Goal: Transaction & Acquisition: Purchase product/service

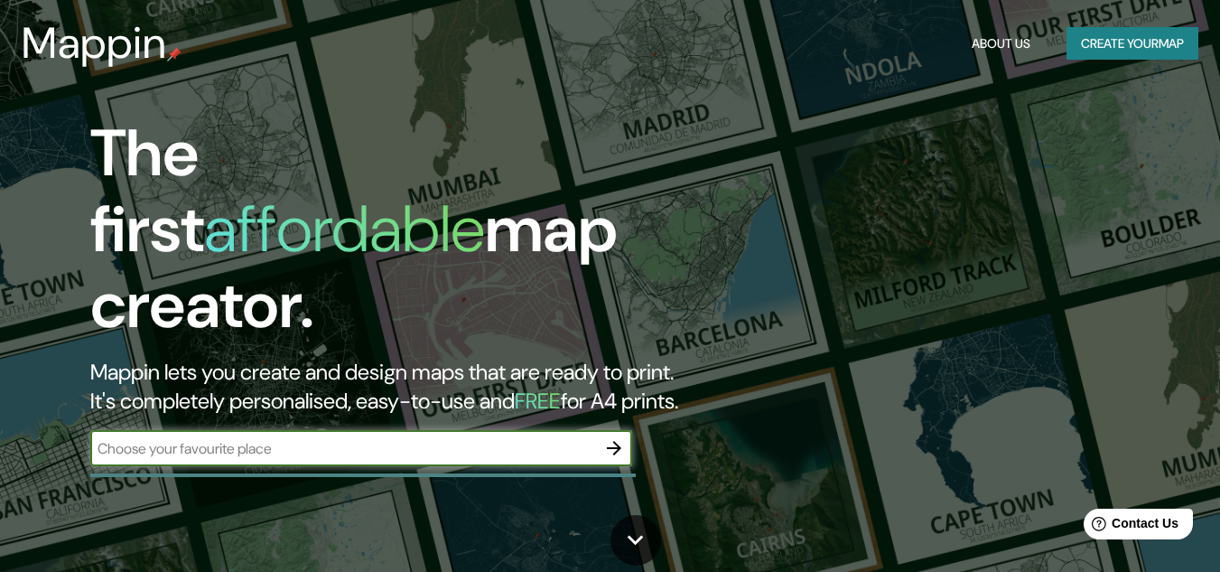
click at [612, 437] on icon "button" at bounding box center [614, 448] width 22 height 22
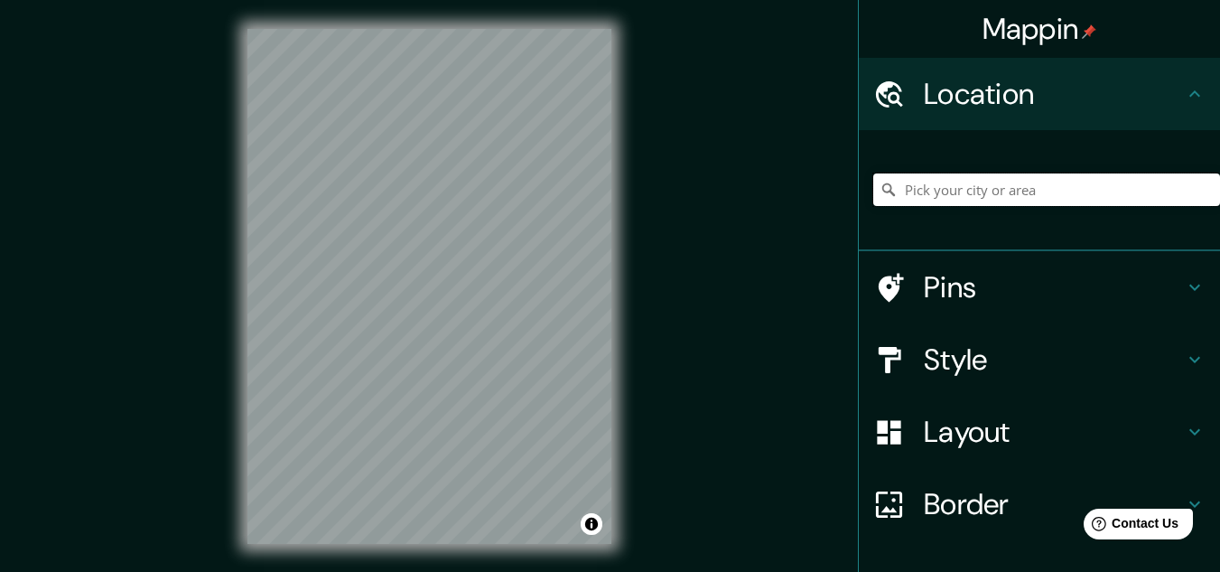
click at [1004, 190] on input "Pick your city or area" at bounding box center [1046, 189] width 347 height 33
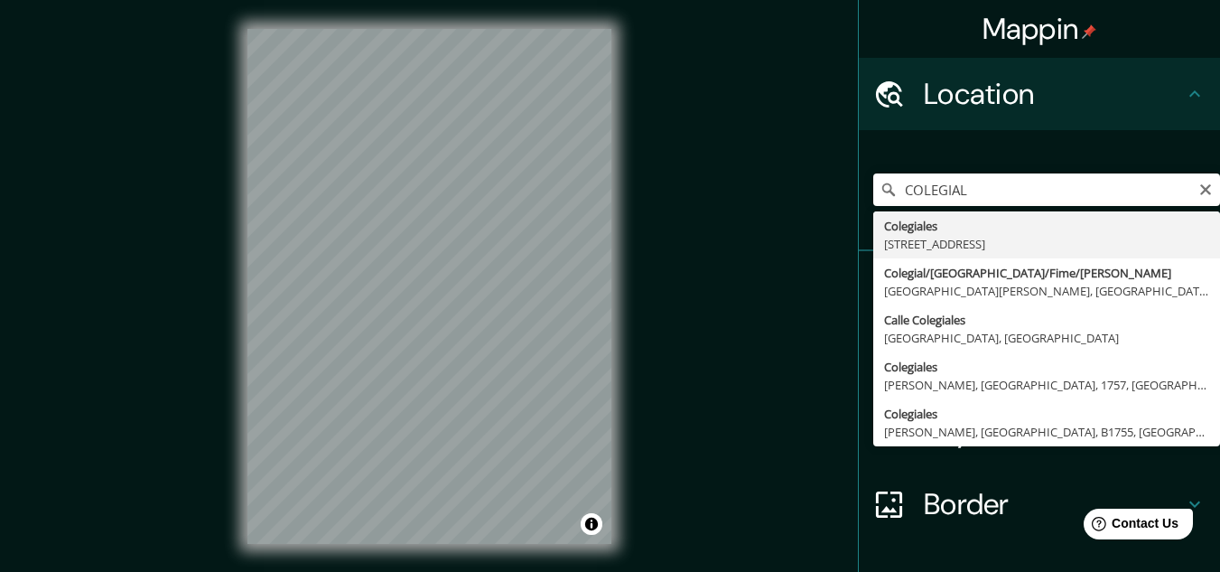
type input "[STREET_ADDRESS]"
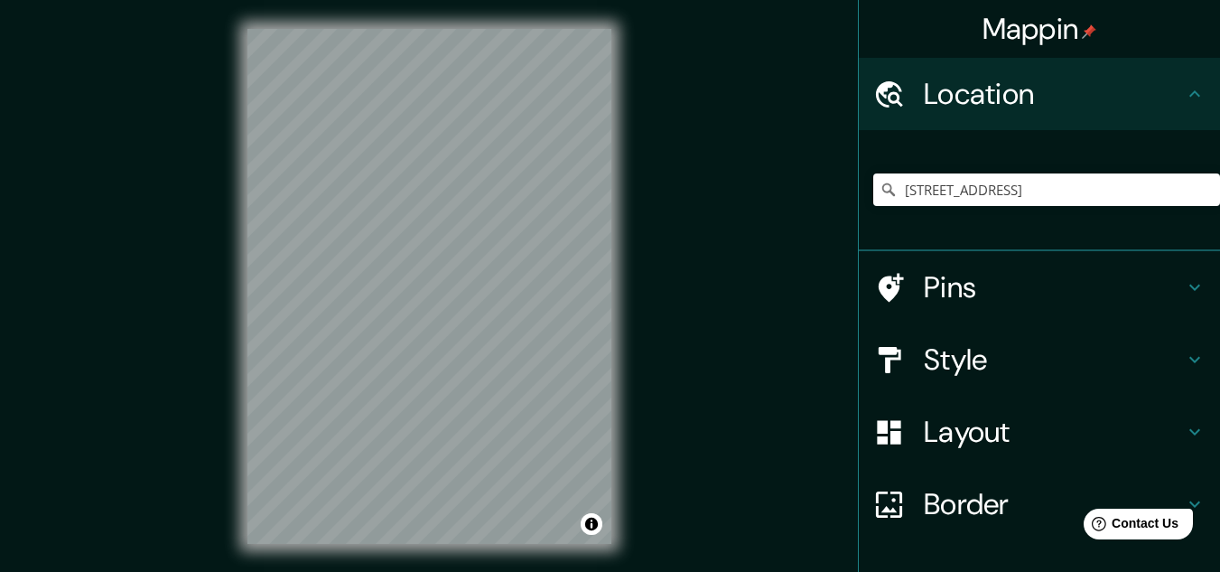
click at [1048, 369] on h4 "Style" at bounding box center [1054, 359] width 260 height 36
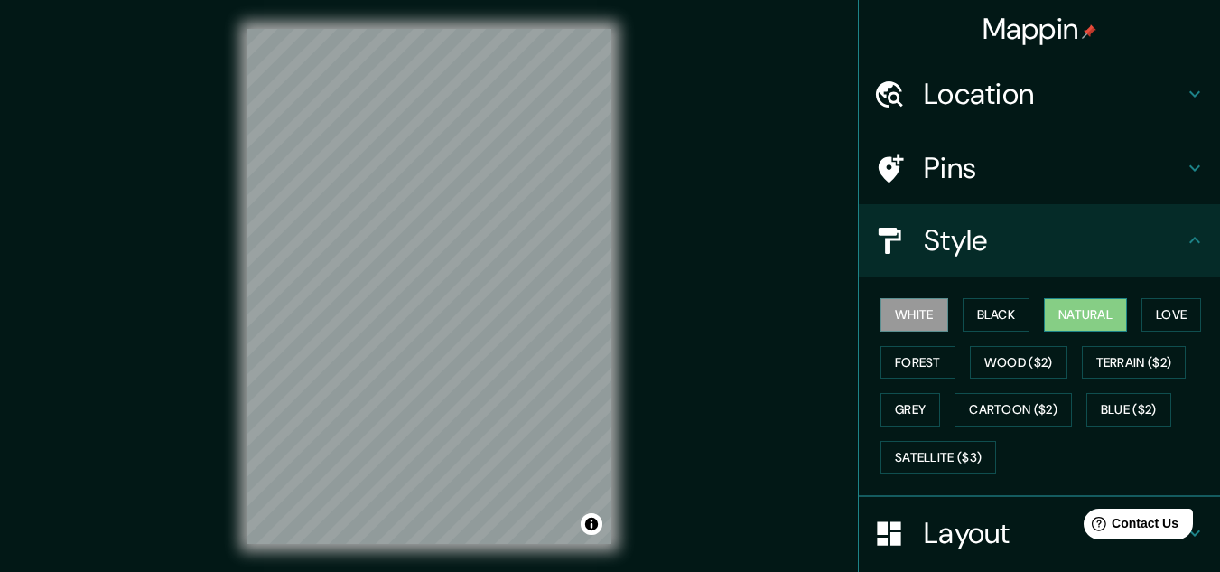
click at [1093, 321] on button "Natural" at bounding box center [1085, 314] width 83 height 33
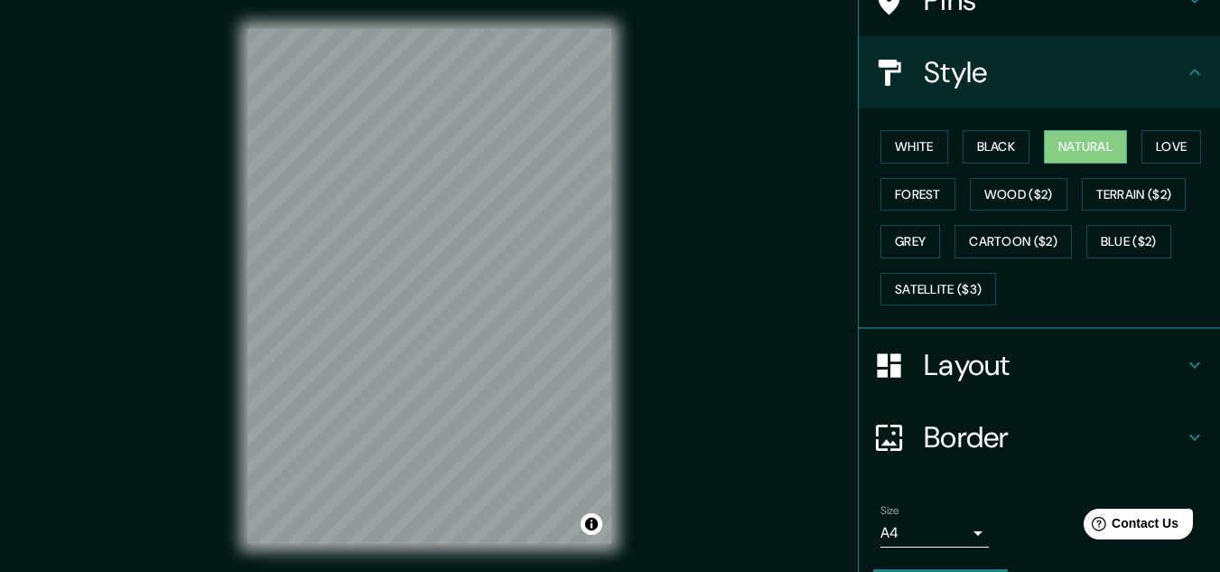
click at [1048, 365] on h4 "Layout" at bounding box center [1054, 365] width 260 height 36
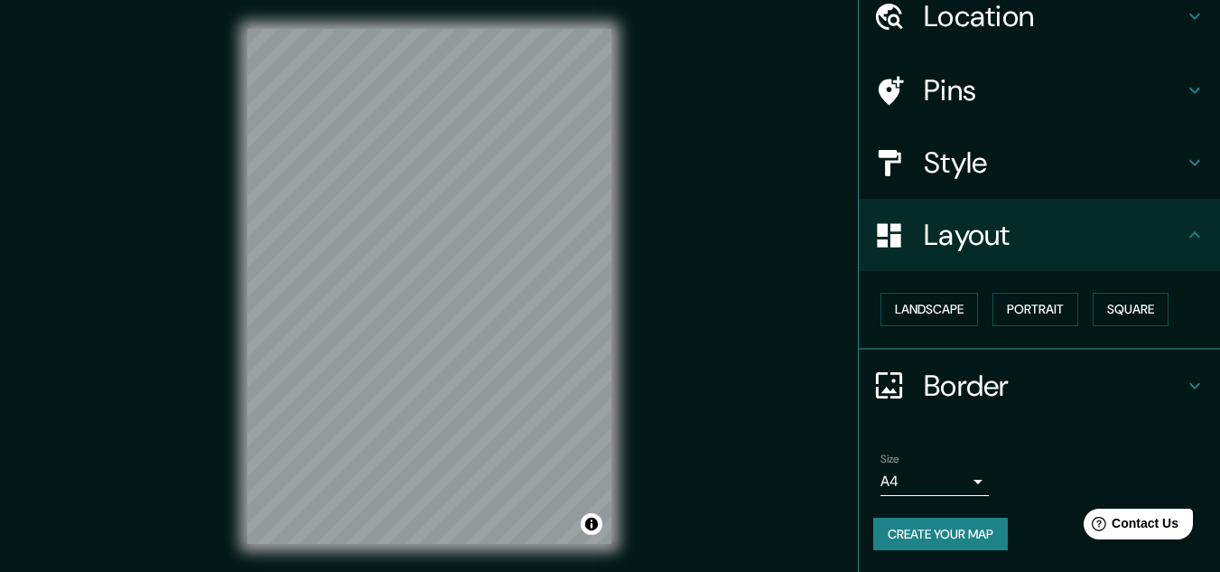
scroll to position [78, 0]
click at [1125, 320] on button "Square" at bounding box center [1131, 309] width 76 height 33
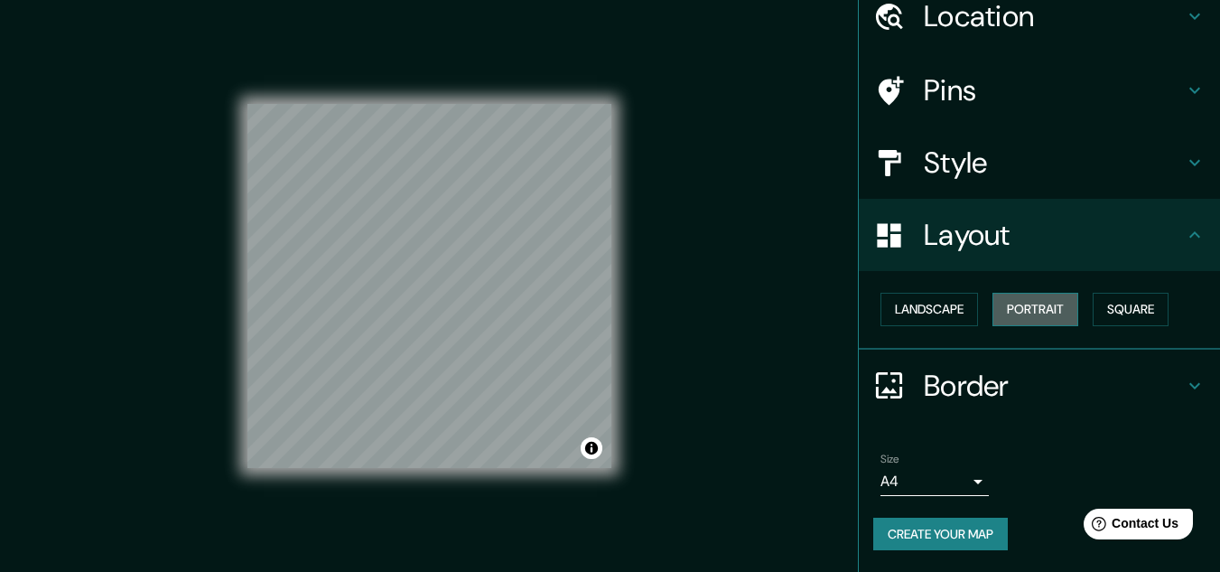
click at [1055, 316] on button "Portrait" at bounding box center [1036, 309] width 86 height 33
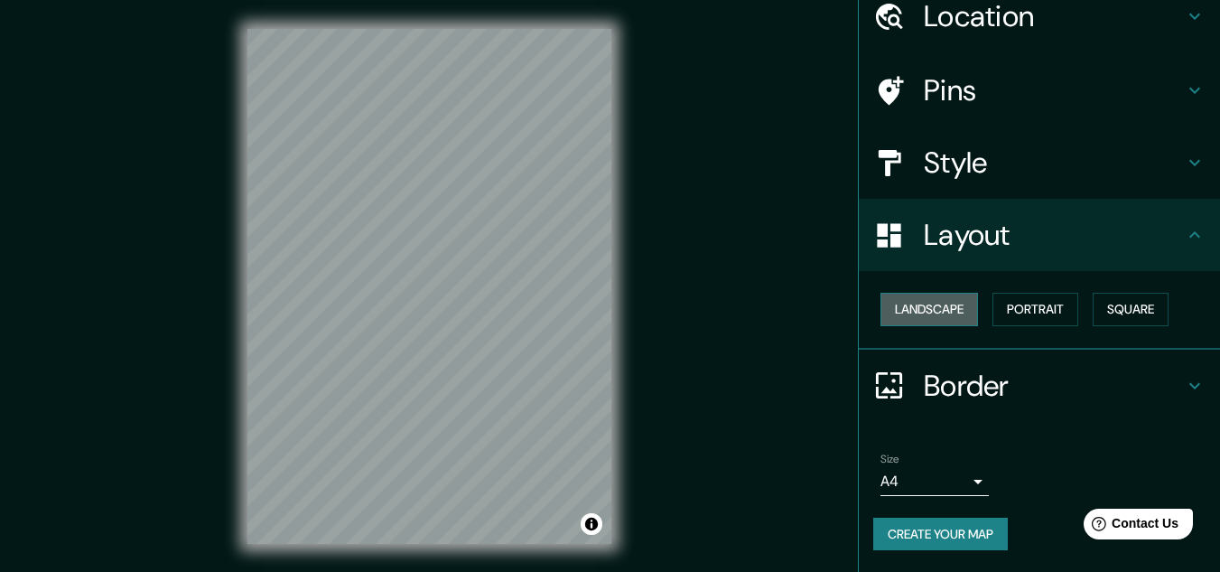
click at [935, 294] on button "Landscape" at bounding box center [930, 309] width 98 height 33
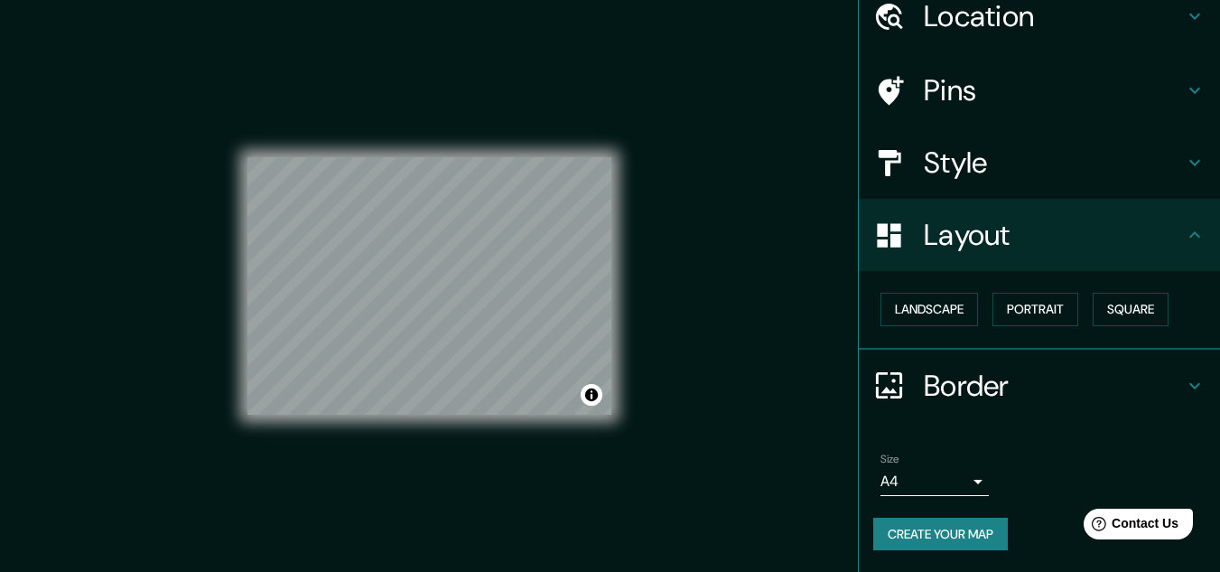
click at [965, 394] on h4 "Border" at bounding box center [1054, 386] width 260 height 36
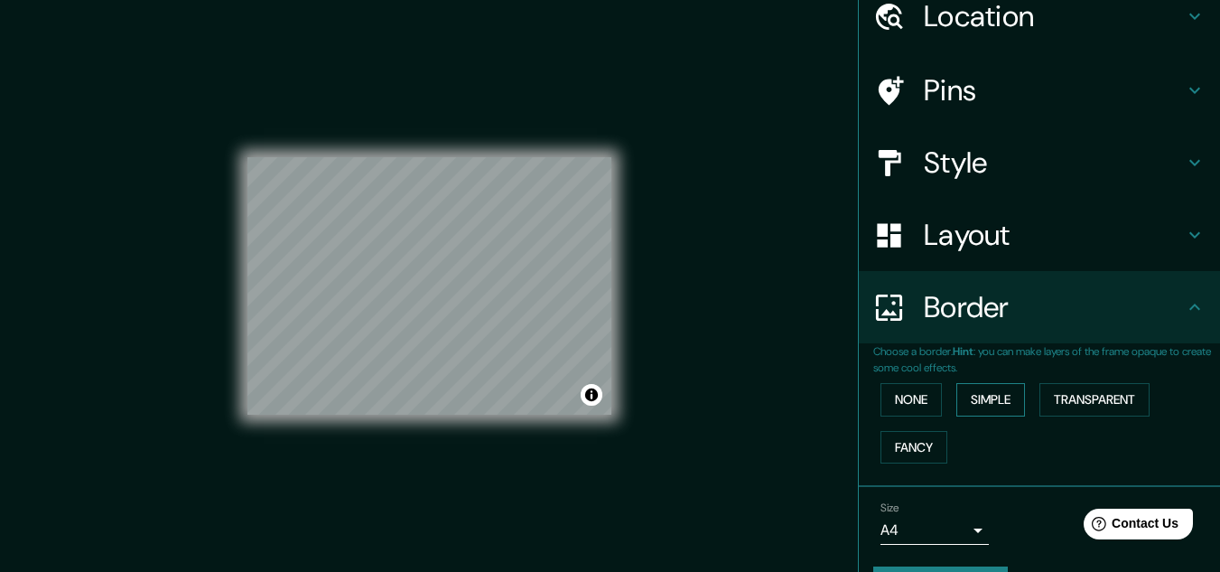
scroll to position [127, 0]
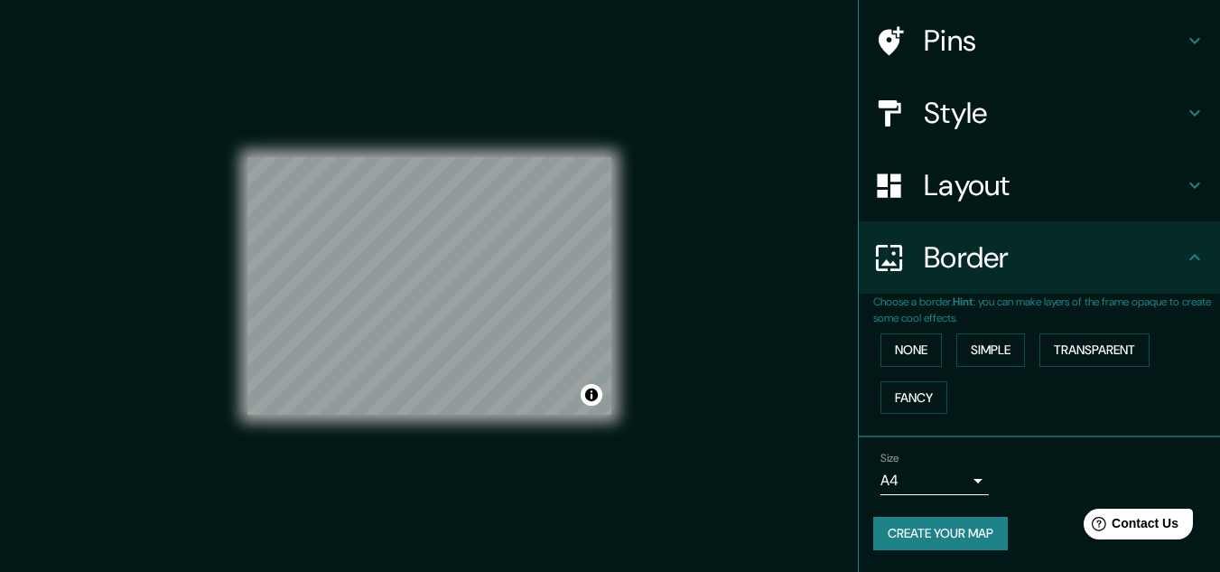
click at [951, 484] on body "Mappin Location [STREET_ADDRESS] Pins Style Layout Border Choose a border. Hint…" at bounding box center [610, 286] width 1220 height 572
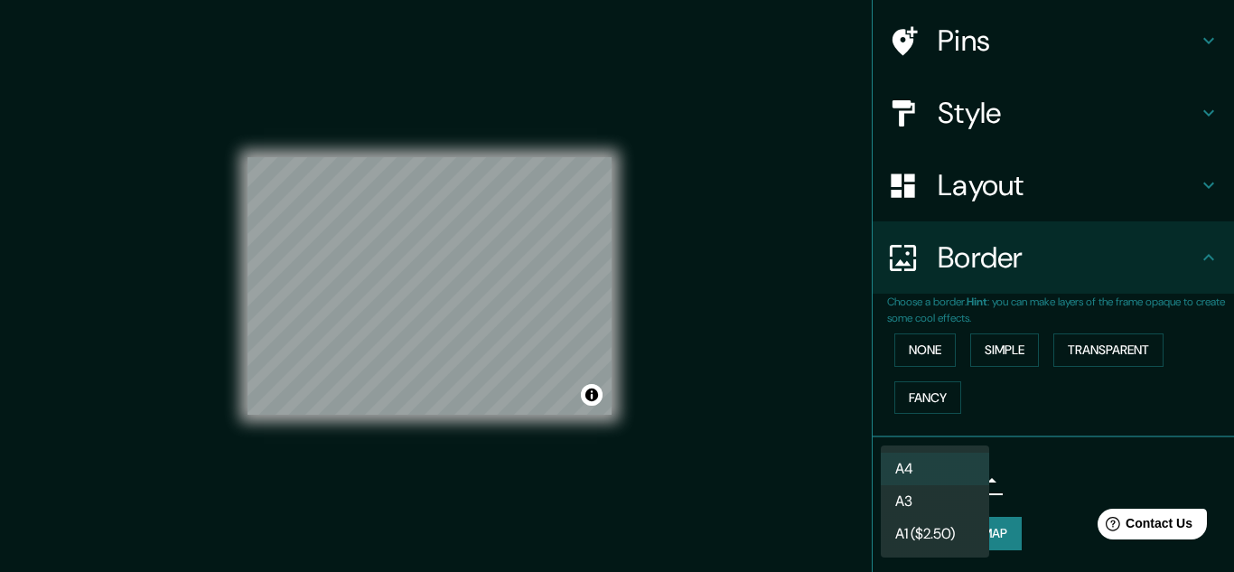
click at [957, 496] on li "A3" at bounding box center [935, 501] width 108 height 33
type input "a4"
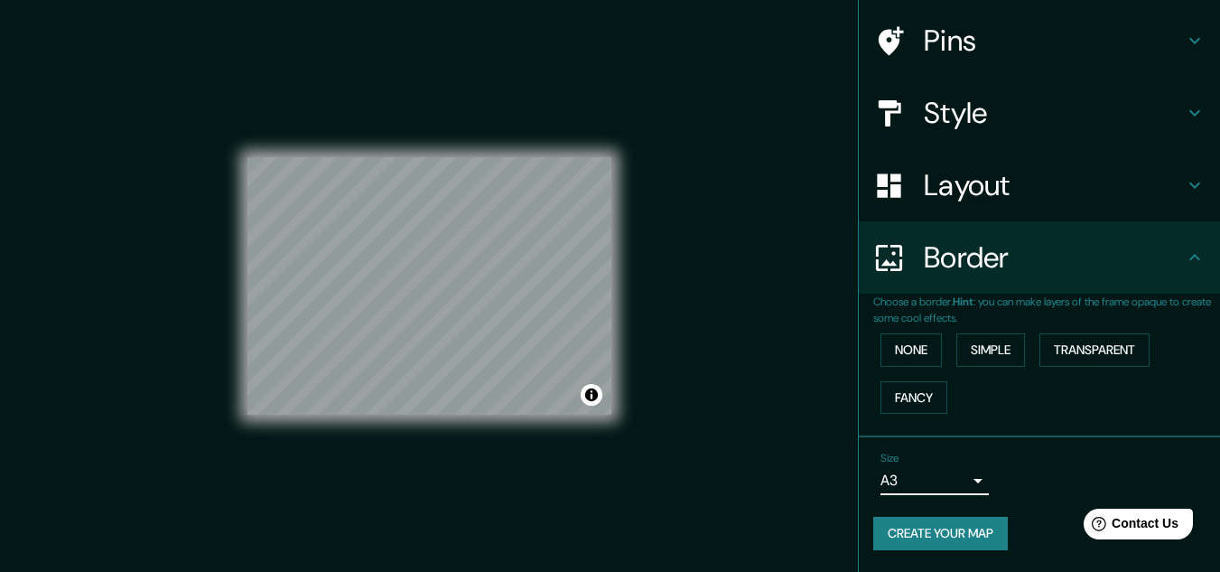
click at [961, 529] on button "Create your map" at bounding box center [940, 533] width 135 height 33
